Goal: Task Accomplishment & Management: Use online tool/utility

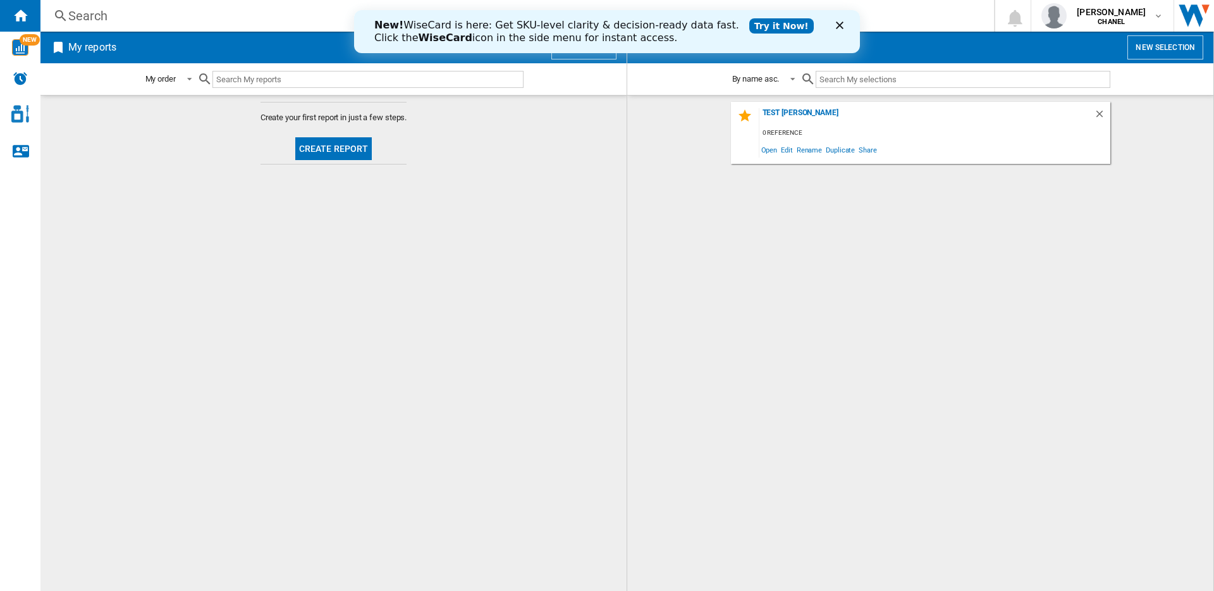
click at [581, 56] on button "New report" at bounding box center [583, 47] width 65 height 24
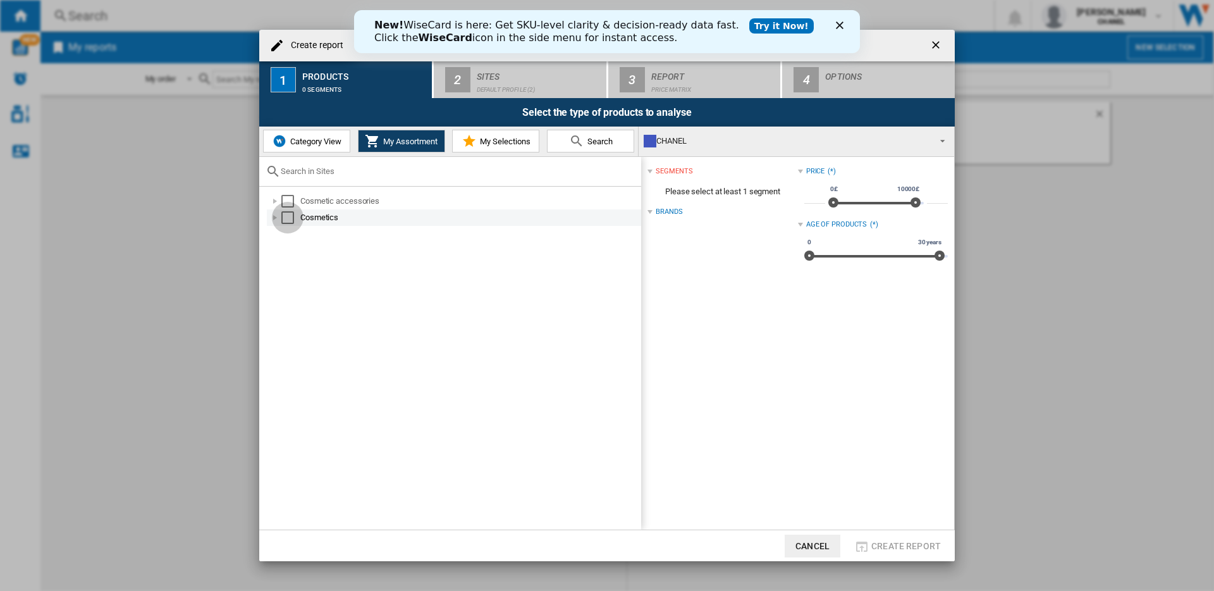
click at [286, 218] on div "Select" at bounding box center [287, 217] width 13 height 13
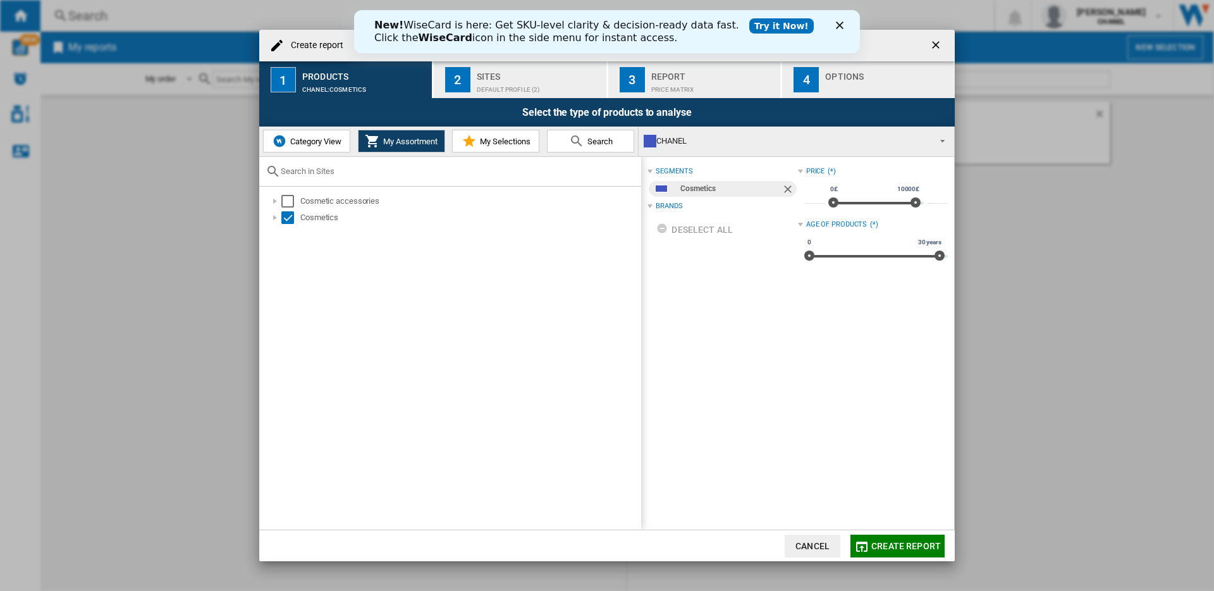
click at [495, 80] on div "Default profile (2)" at bounding box center [539, 86] width 125 height 13
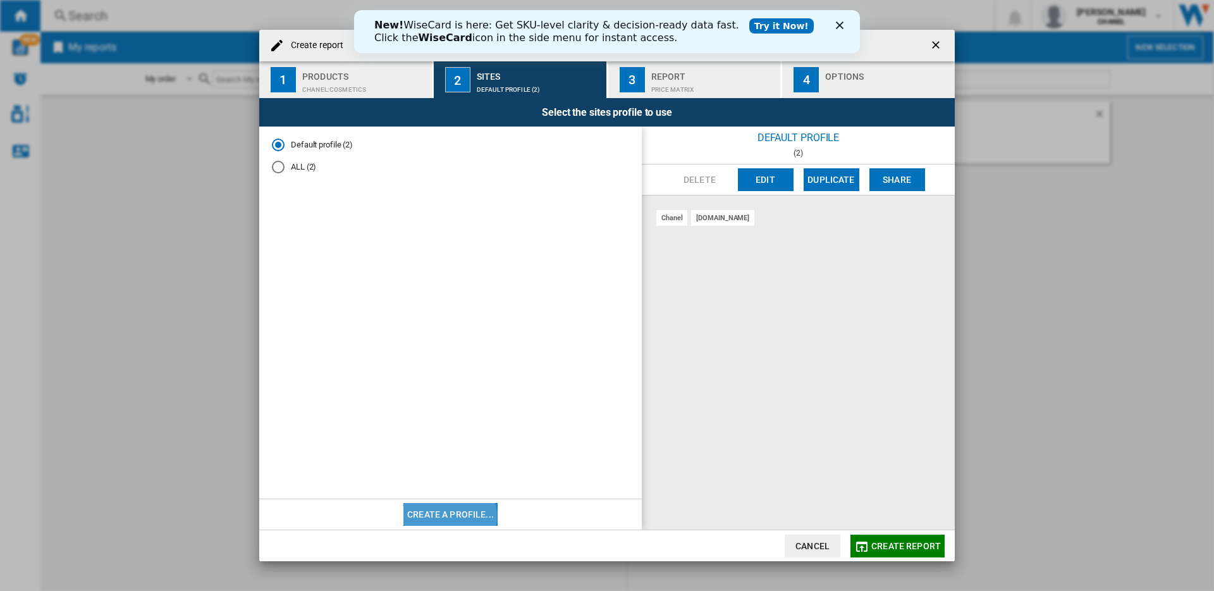
click at [444, 516] on button "Create a profile..." at bounding box center [450, 514] width 94 height 23
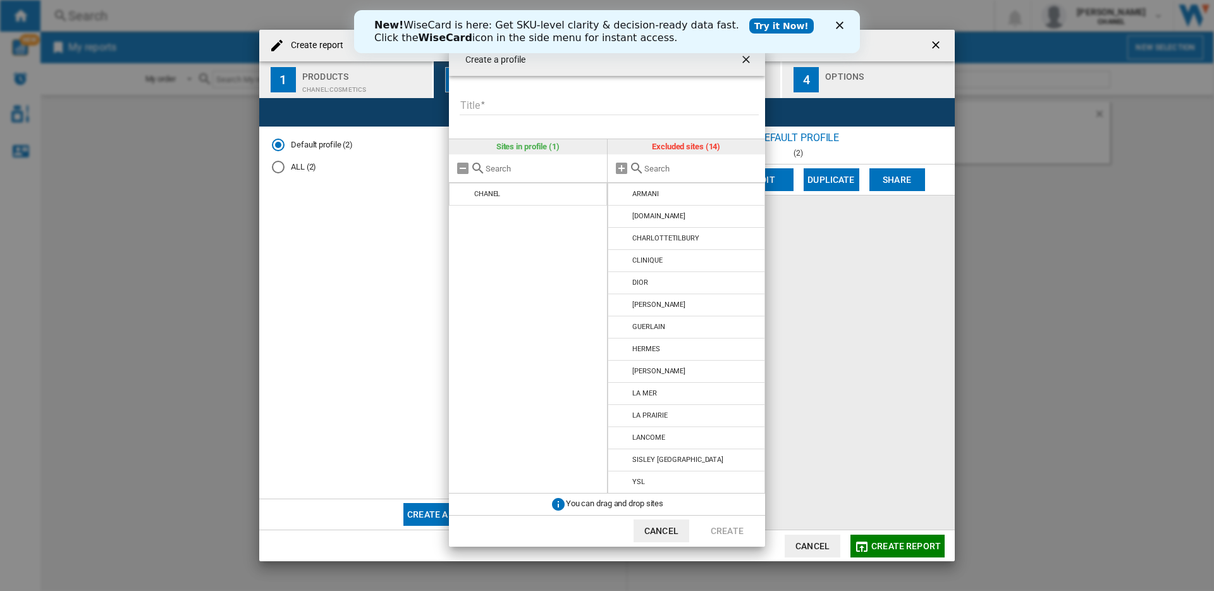
click at [623, 112] on input "Title" at bounding box center [609, 105] width 299 height 19
type input "*******"
click at [648, 168] on input "text" at bounding box center [701, 168] width 115 height 9
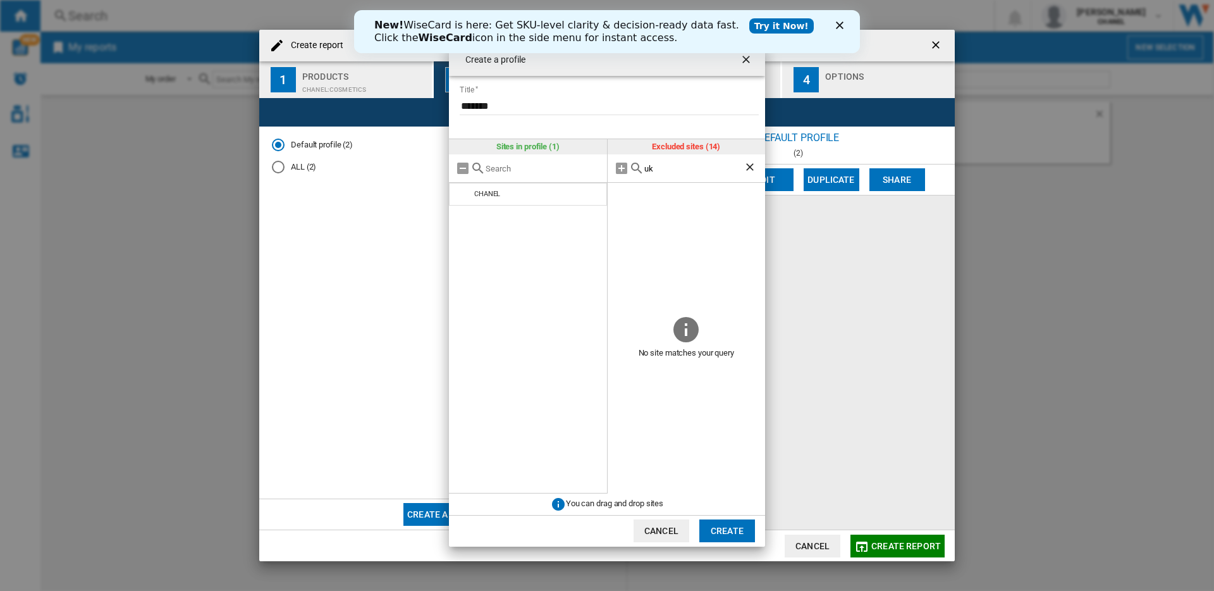
type input "u"
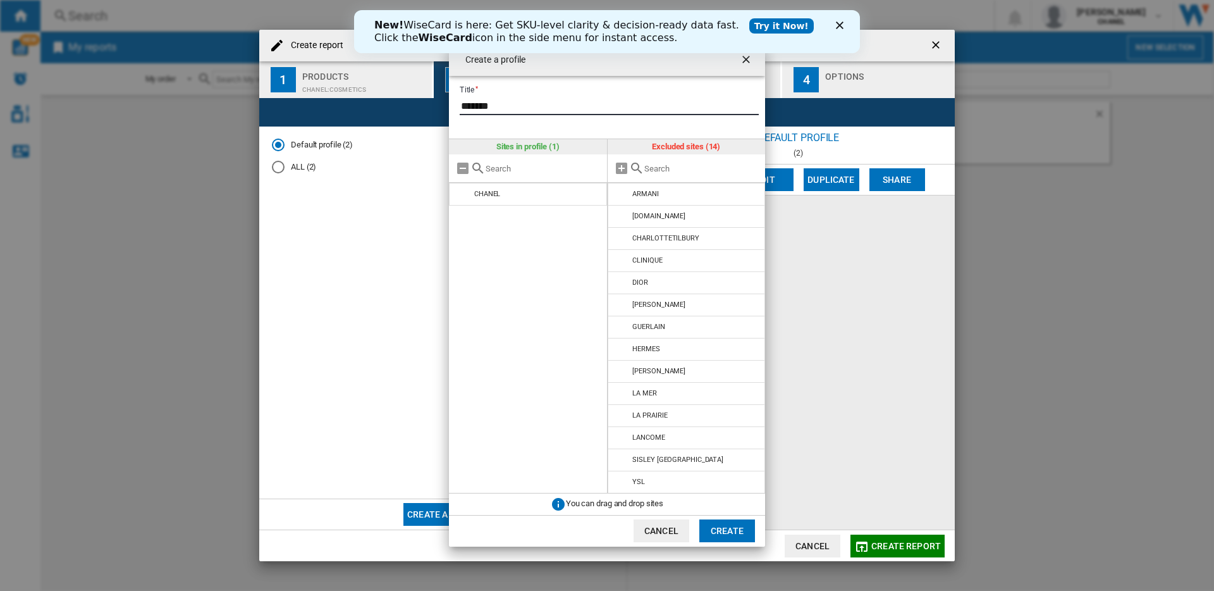
click at [503, 110] on input "*******" at bounding box center [609, 105] width 299 height 19
type input "*******"
click at [660, 163] on div at bounding box center [687, 168] width 158 height 28
click at [659, 169] on input "text" at bounding box center [701, 168] width 115 height 9
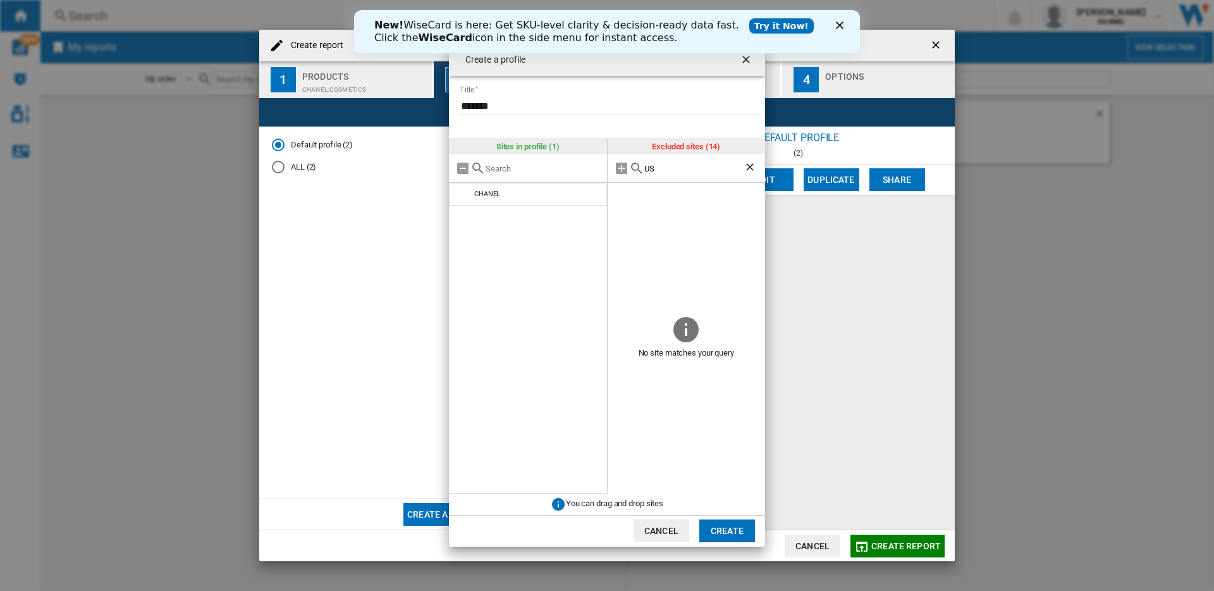
type input "US"
click at [748, 164] on ng-md-icon "Clear search" at bounding box center [751, 168] width 15 height 15
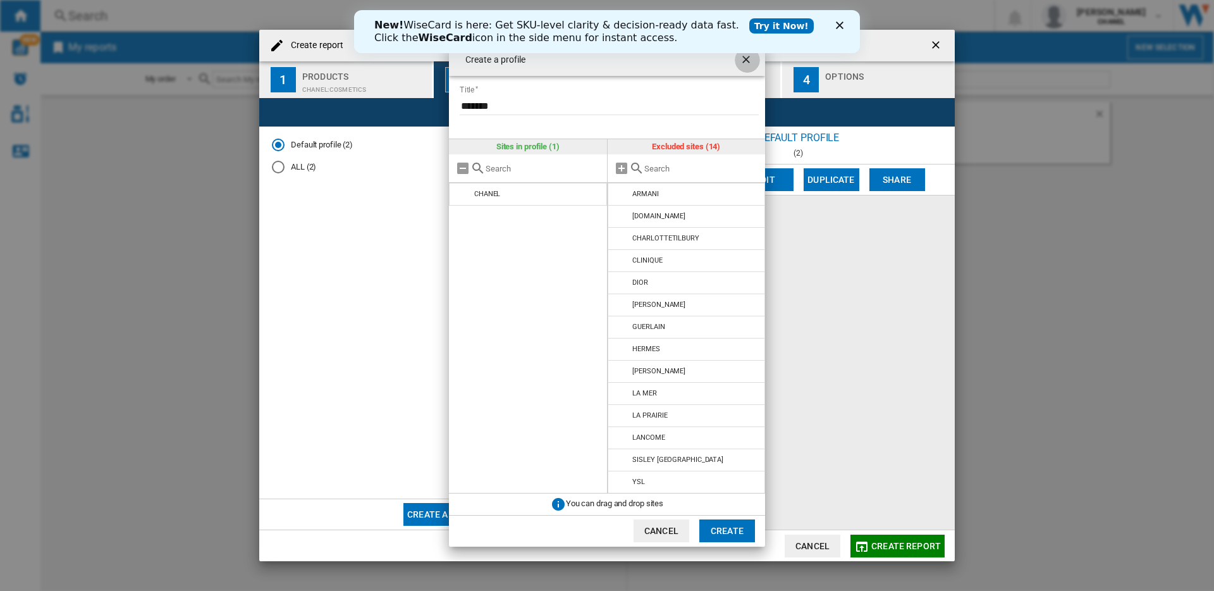
click at [746, 59] on ng-md-icon "getI18NText('BUTTONS.CLOSE_DIALOG')" at bounding box center [747, 60] width 15 height 15
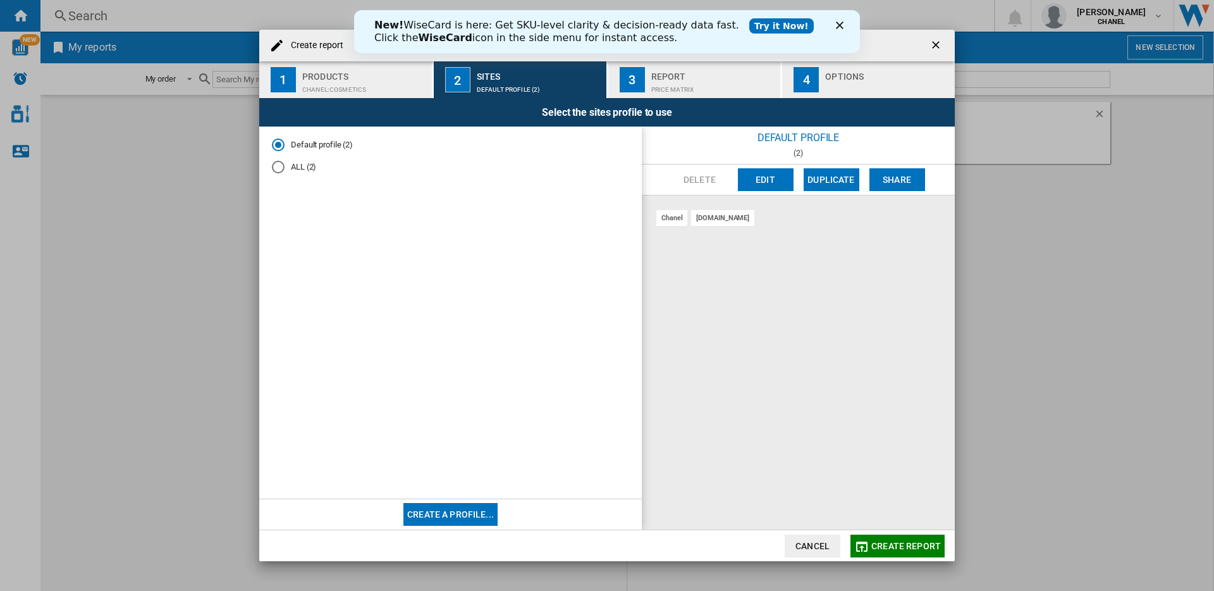
click at [939, 45] on ng-md-icon "getI18NText('BUTTONS.CLOSE_DIALOG')" at bounding box center [937, 46] width 15 height 15
